Goal: Browse casually

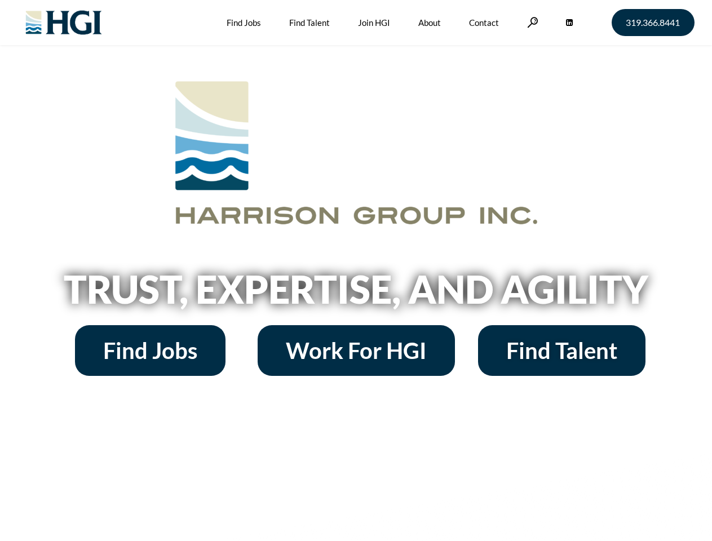
click at [356, 271] on h2 "Trust, Expertise, and Agility" at bounding box center [356, 289] width 643 height 38
click at [531, 22] on link at bounding box center [532, 22] width 11 height 11
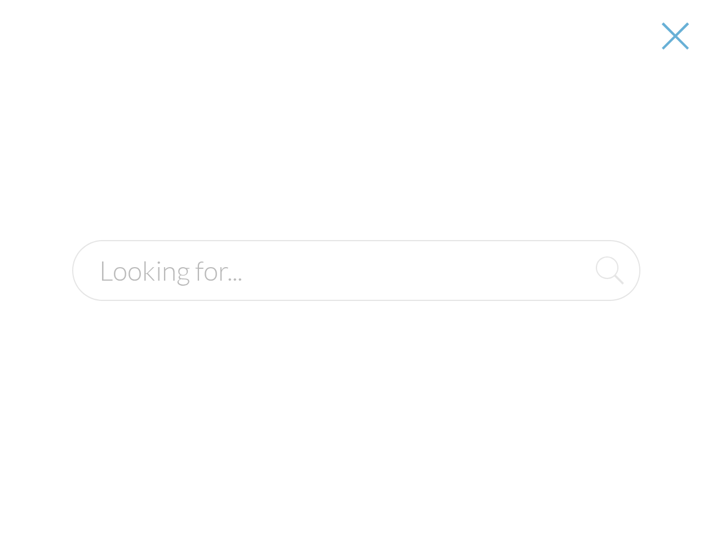
click at [356, 293] on h2 "Trust, Expertise, and Agility" at bounding box center [356, 289] width 643 height 38
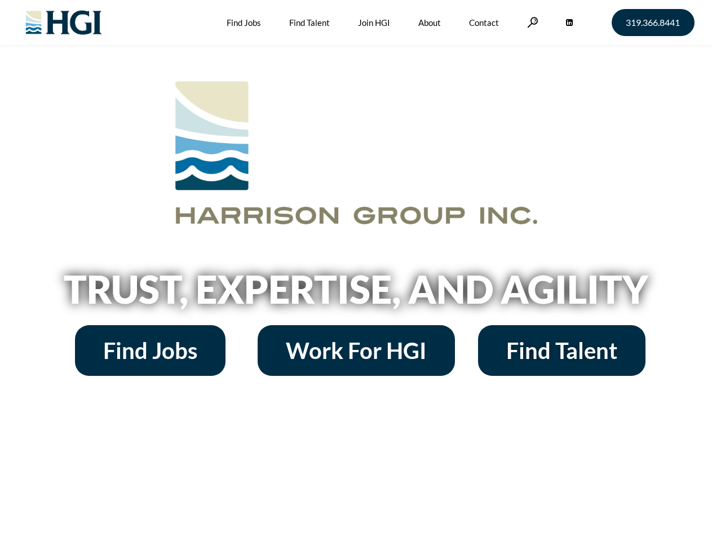
click at [356, 271] on h2 "Trust, Expertise, and Agility" at bounding box center [356, 289] width 643 height 38
click at [531, 22] on link at bounding box center [532, 22] width 11 height 11
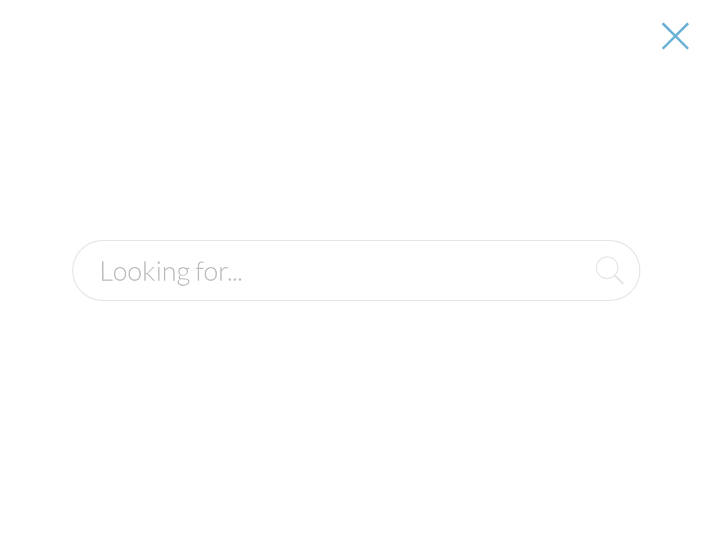
click at [356, 293] on h2 "Trust, Expertise, and Agility" at bounding box center [356, 289] width 643 height 38
